Goal: Task Accomplishment & Management: Complete application form

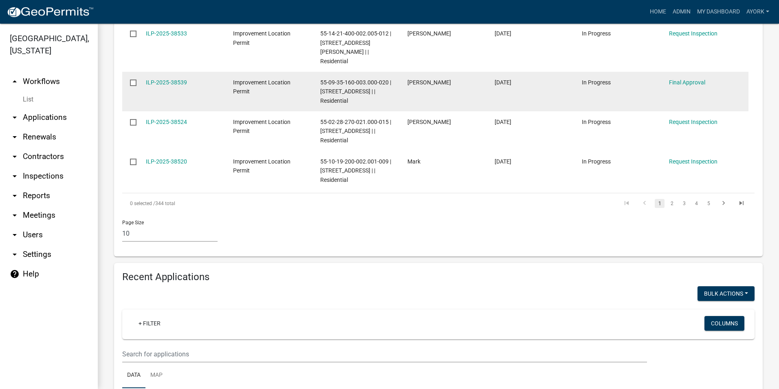
scroll to position [570, 0]
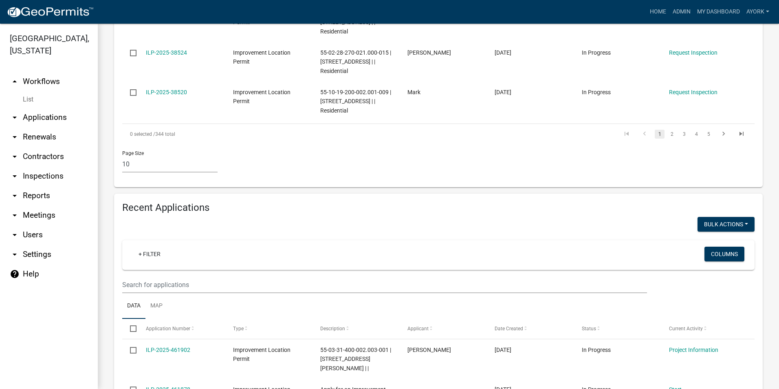
click at [177, 256] on wm-filter-builder "+ Filter Columns" at bounding box center [438, 266] width 632 height 53
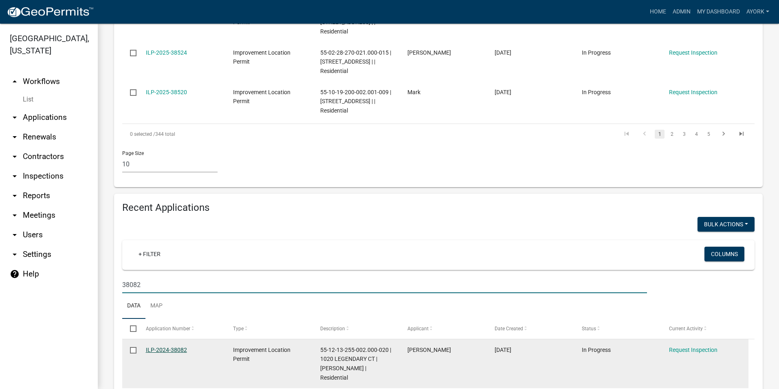
type input "38082"
click at [163, 346] on link "ILP-2024-38082" at bounding box center [166, 349] width 41 height 7
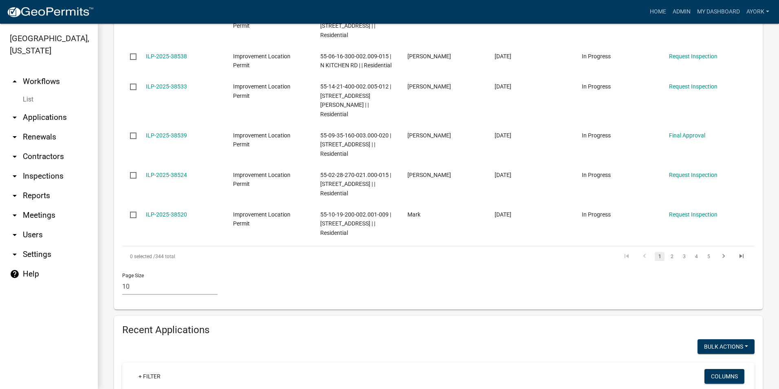
scroll to position [611, 0]
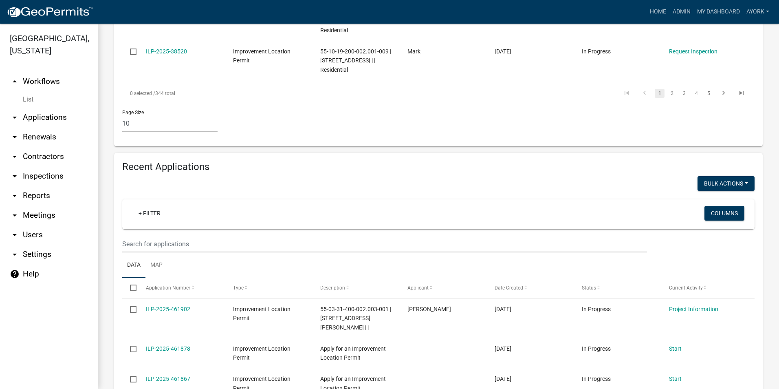
click at [214, 252] on ul "Data Map" at bounding box center [438, 265] width 632 height 26
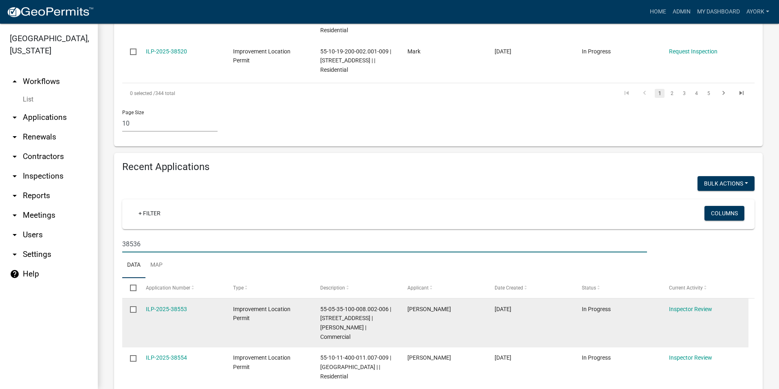
scroll to position [607, 0]
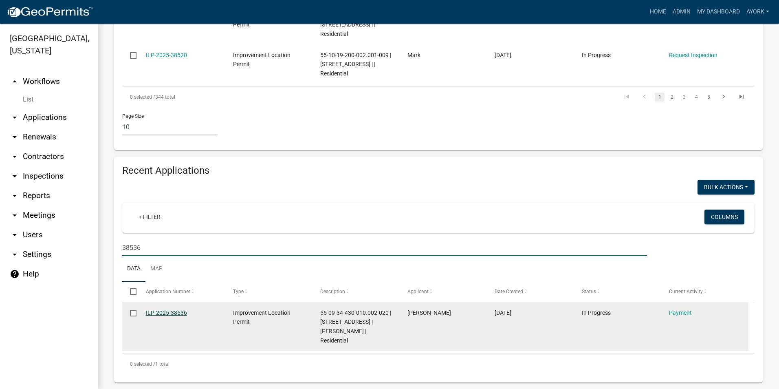
type input "38536"
click at [178, 309] on link "ILP-2025-38536" at bounding box center [166, 312] width 41 height 7
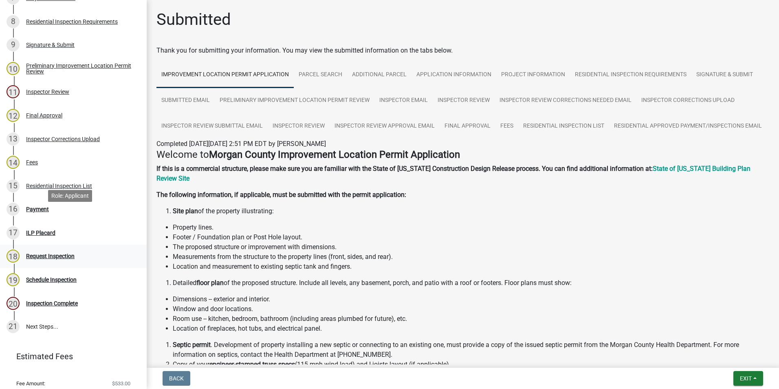
scroll to position [337, 0]
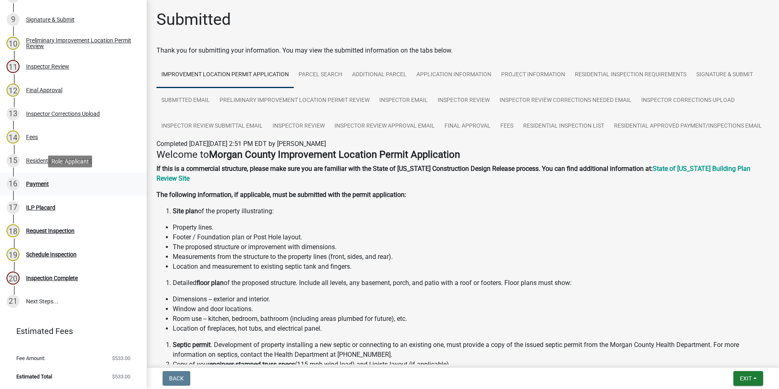
click at [42, 185] on div "Payment" at bounding box center [37, 184] width 23 height 6
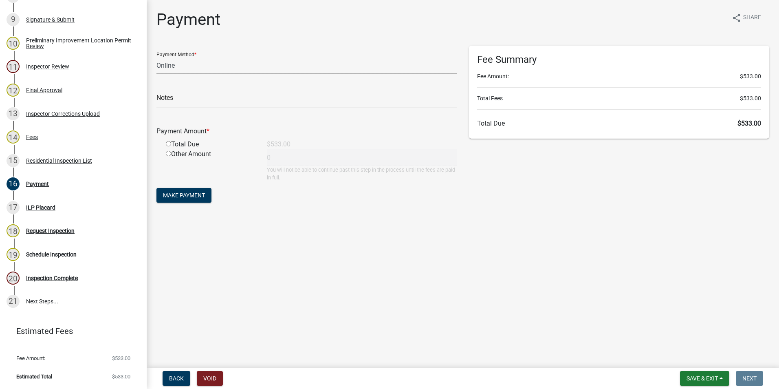
click at [190, 64] on select "Credit Card POS Check Cash Online" at bounding box center [306, 65] width 300 height 17
select select "1: 0"
click at [156, 57] on select "Credit Card POS Check Cash Online" at bounding box center [306, 65] width 300 height 17
click at [186, 96] on input "text" at bounding box center [306, 100] width 300 height 17
type input "2600"
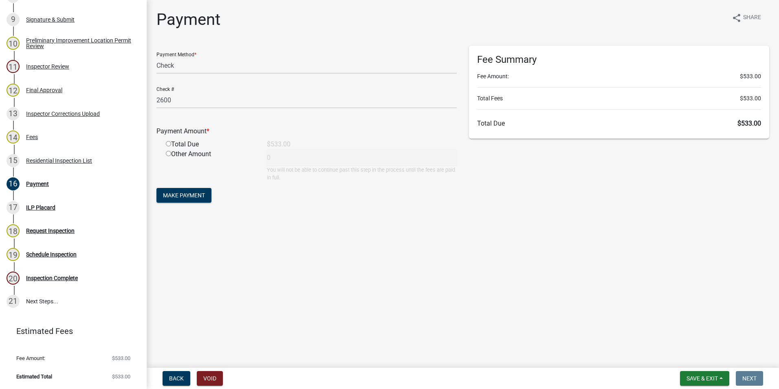
click at [169, 144] on input "radio" at bounding box center [168, 143] width 5 height 5
radio input "true"
type input "533"
click at [187, 197] on span "Make Payment" at bounding box center [184, 195] width 42 height 7
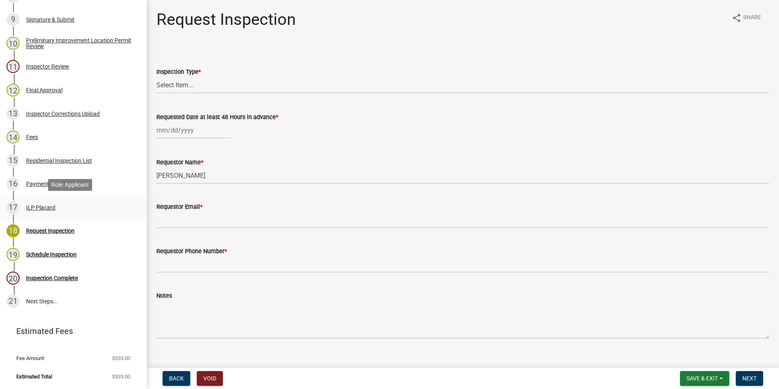
click at [43, 207] on div "ILP Placard" at bounding box center [40, 207] width 29 height 6
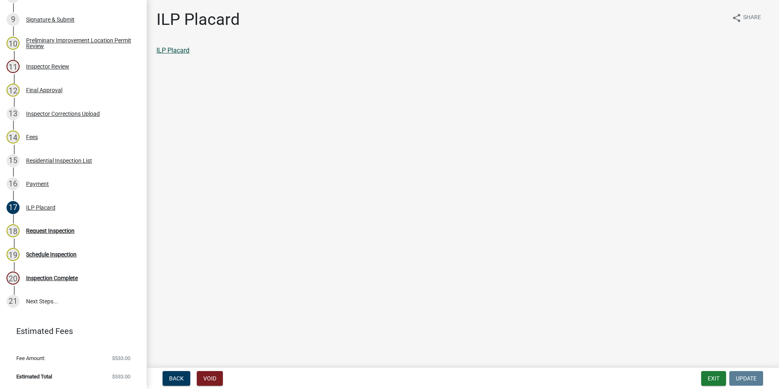
click at [181, 50] on link "ILP Placard" at bounding box center [172, 50] width 33 height 8
click at [715, 374] on button "Exit" at bounding box center [713, 378] width 25 height 15
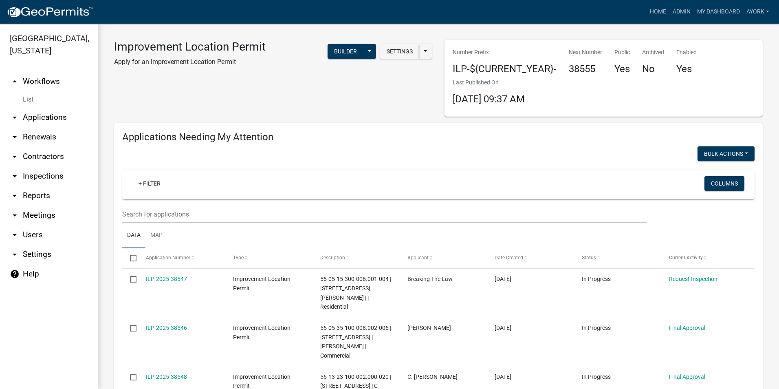
click at [383, 147] on div at bounding box center [277, 154] width 322 height 17
